Goal: Use online tool/utility: Utilize a website feature to perform a specific function

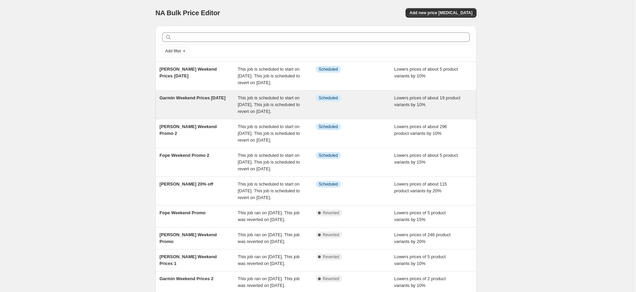
click at [202, 100] on span "Garmin Weekend Prices [DATE]" at bounding box center [193, 97] width 66 height 5
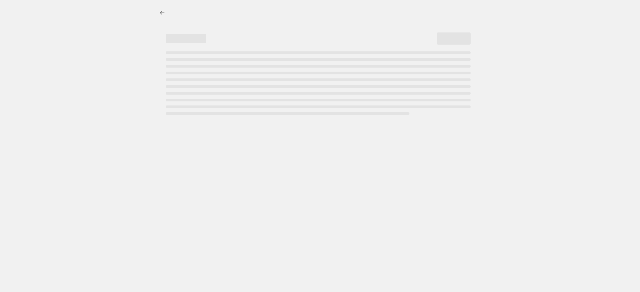
select select "percentage"
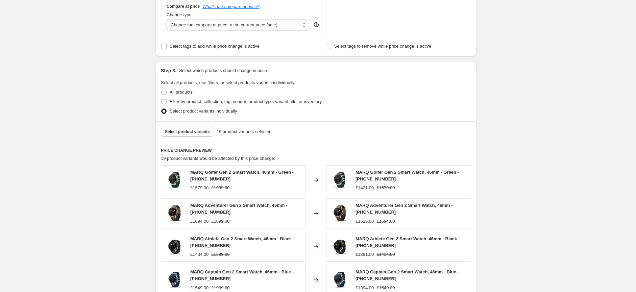
scroll to position [338, 0]
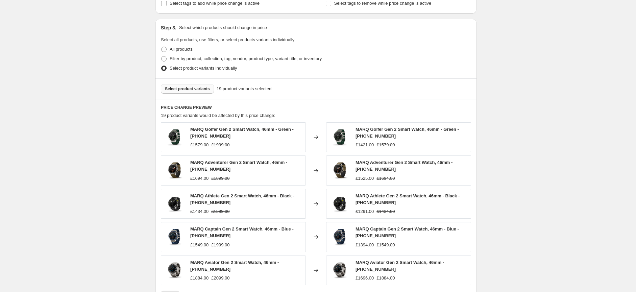
click at [190, 90] on span "Select product variants" at bounding box center [187, 88] width 45 height 5
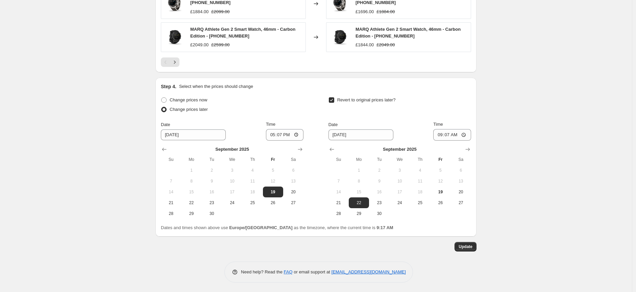
scroll to position [572, 0]
click at [468, 246] on span "Update" at bounding box center [466, 245] width 14 height 5
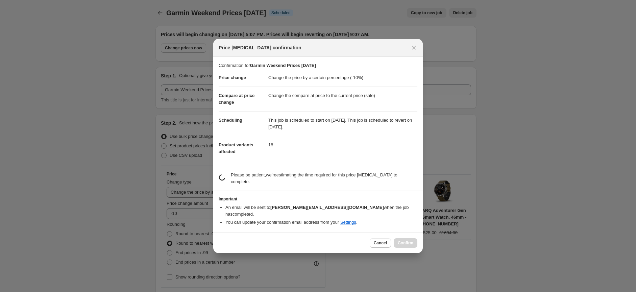
scroll to position [0, 0]
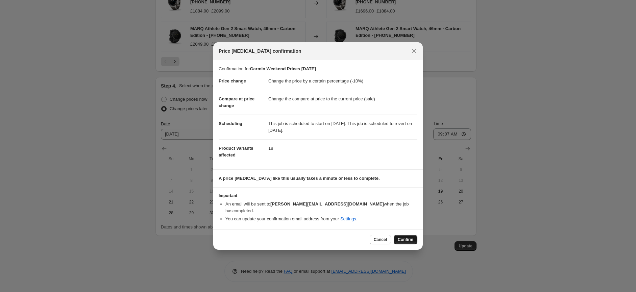
click at [405, 239] on button "Confirm" at bounding box center [406, 239] width 24 height 9
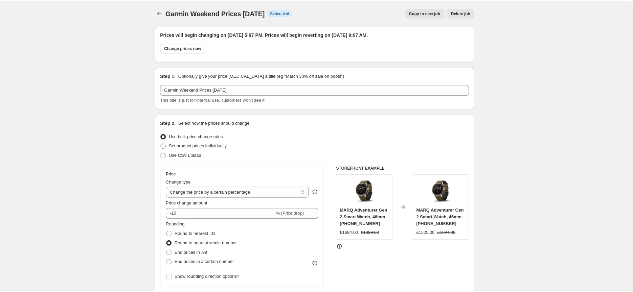
scroll to position [572, 0]
